Goal: Task Accomplishment & Management: Use online tool/utility

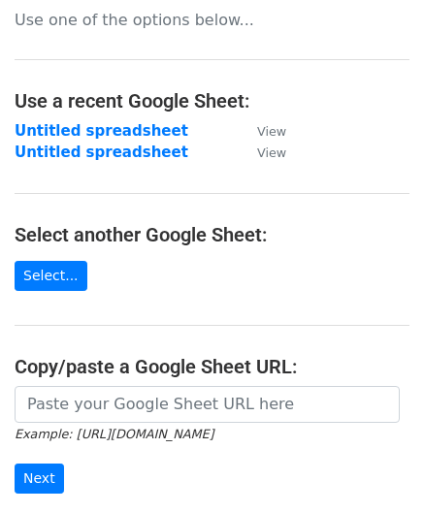
scroll to position [194, 0]
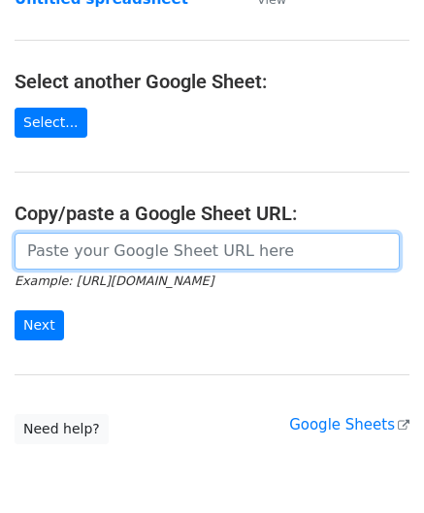
click at [62, 242] on input "url" at bounding box center [207, 251] width 385 height 37
paste input "[URL][DOMAIN_NAME]"
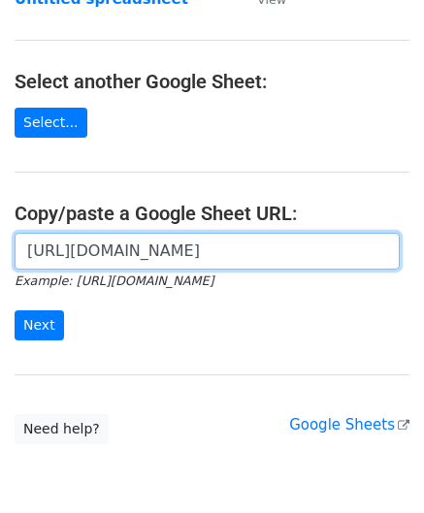
scroll to position [0, 441]
type input "[URL][DOMAIN_NAME]"
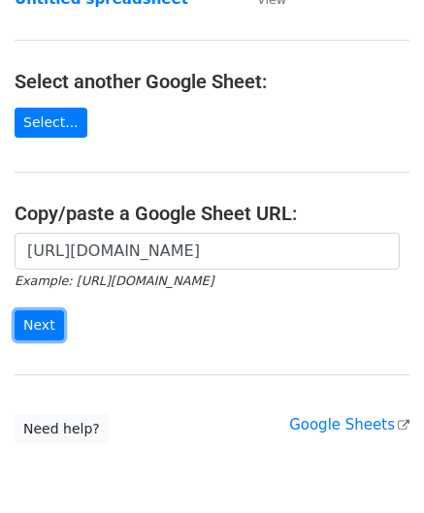
click at [36, 323] on input "Next" at bounding box center [39, 325] width 49 height 30
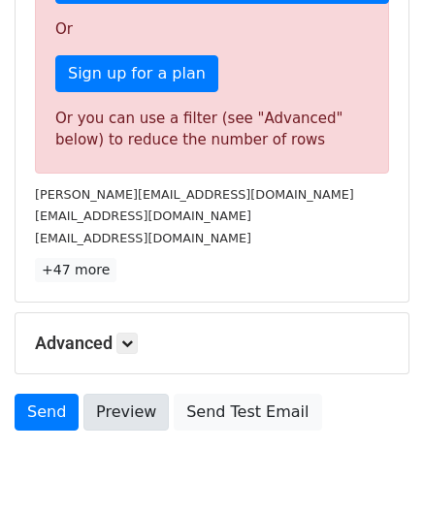
scroll to position [655, 0]
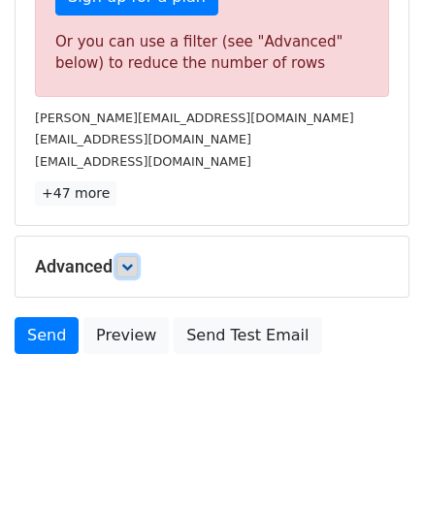
click at [129, 256] on link at bounding box center [126, 266] width 21 height 21
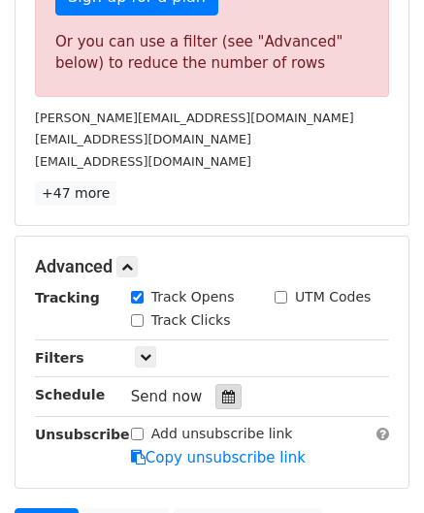
click at [223, 403] on div at bounding box center [228, 396] width 26 height 25
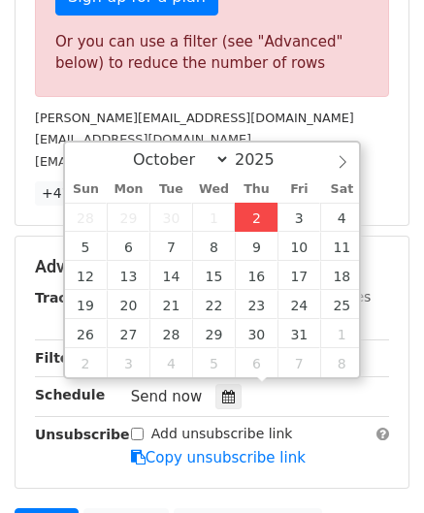
type input "[DATE] 12:00"
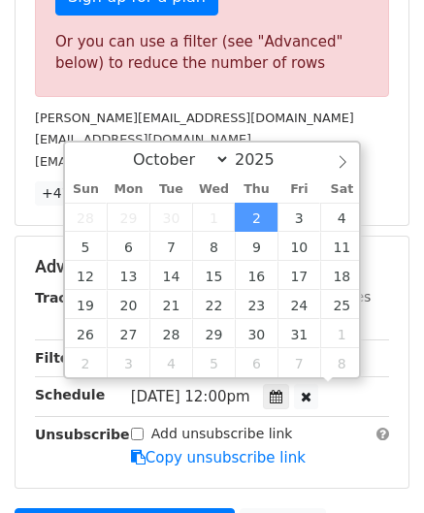
scroll to position [0, 0]
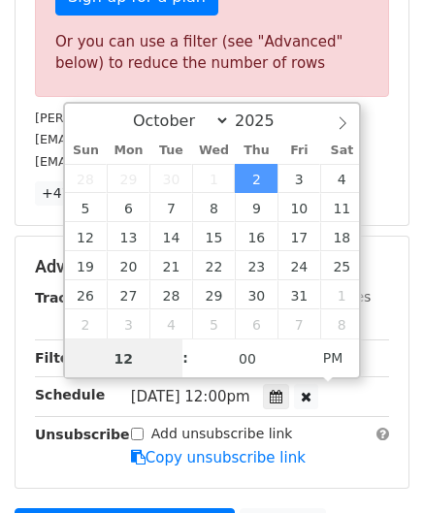
paste input "8"
type input "8"
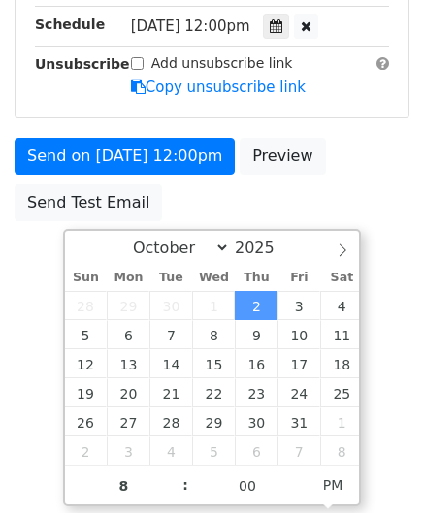
type input "[DATE] 20:00"
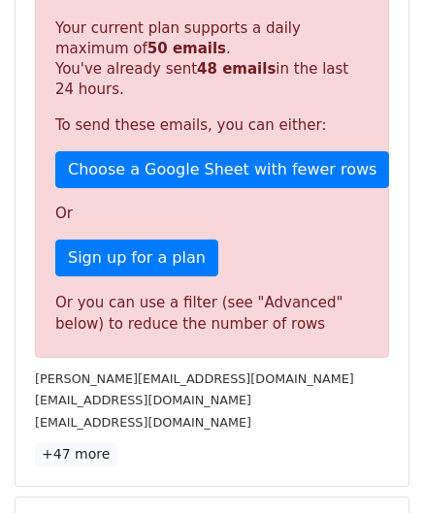
scroll to position [889, 0]
